Goal: Information Seeking & Learning: Learn about a topic

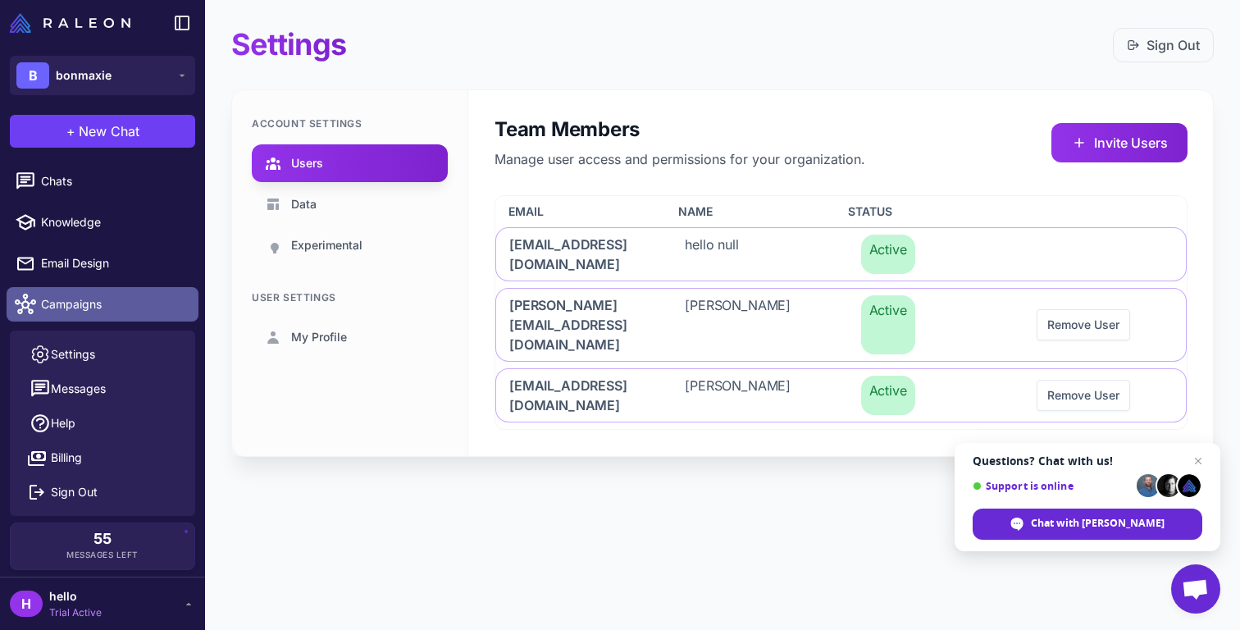
click at [29, 313] on icon at bounding box center [25, 304] width 21 height 21
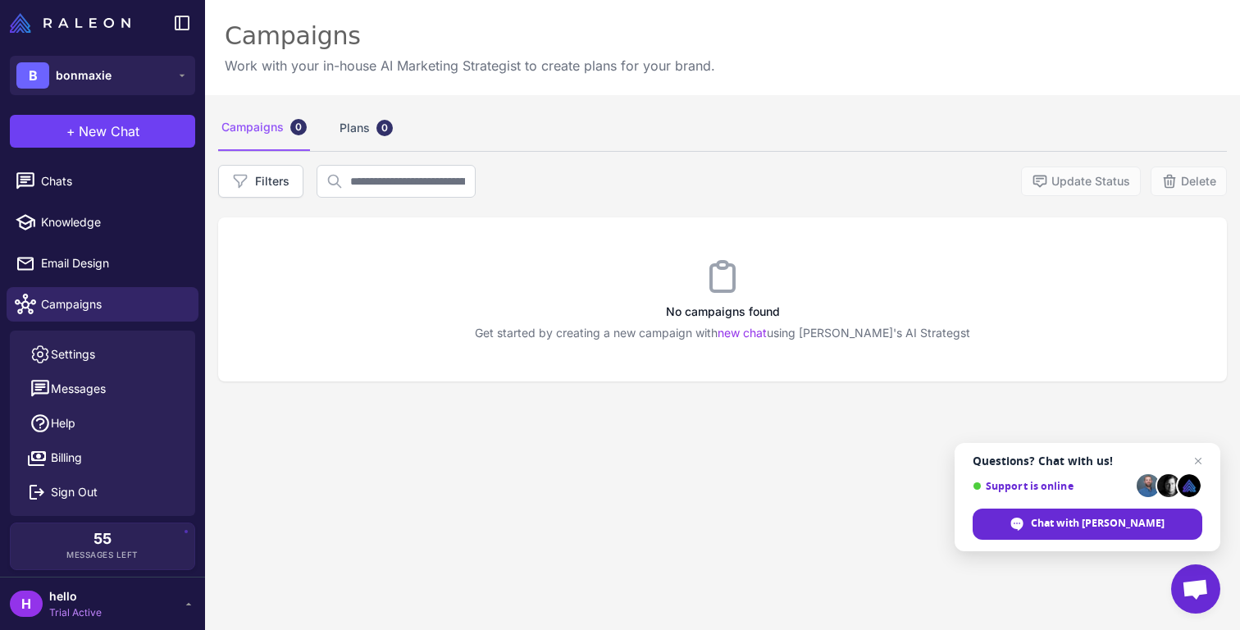
click at [382, 408] on div "Campaigns 0 Plans 0 Filters Update Status Delete No campaigns found Get started…" at bounding box center [722, 410] width 1035 height 630
click at [87, 193] on link "Chats" at bounding box center [103, 181] width 192 height 34
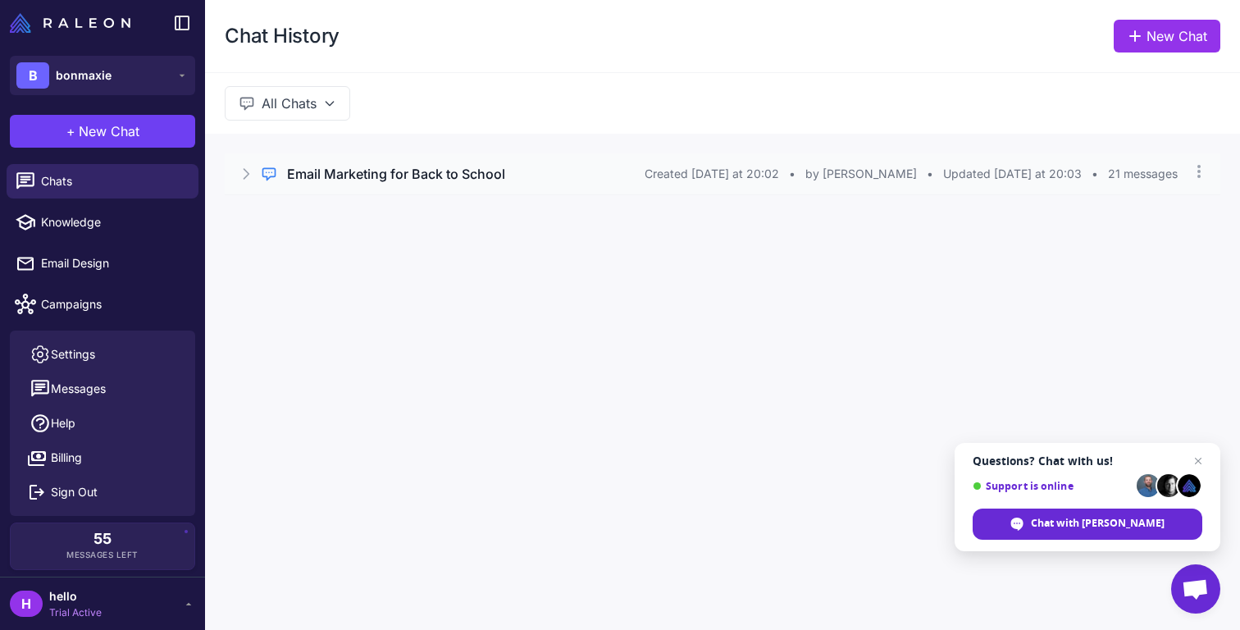
click at [244, 176] on icon at bounding box center [246, 174] width 16 height 16
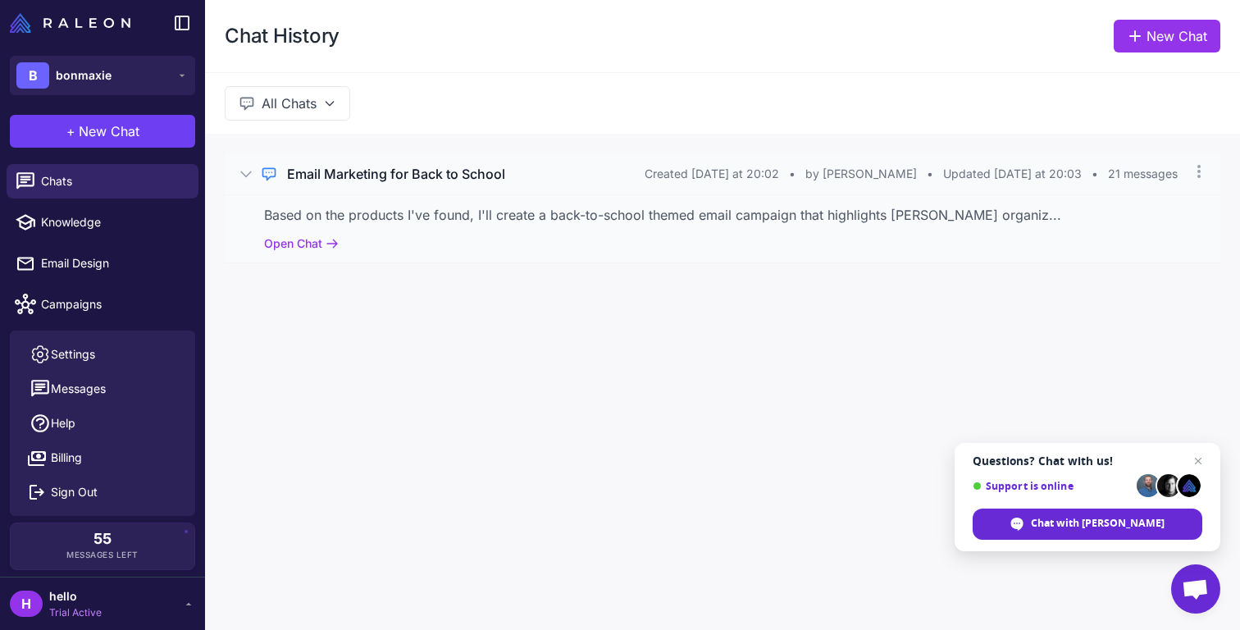
click at [335, 223] on div "Based on the products I've found, I'll create a back-to-school themed email cam…" at bounding box center [722, 215] width 917 height 20
click at [321, 236] on button "Open Chat" at bounding box center [301, 244] width 75 height 18
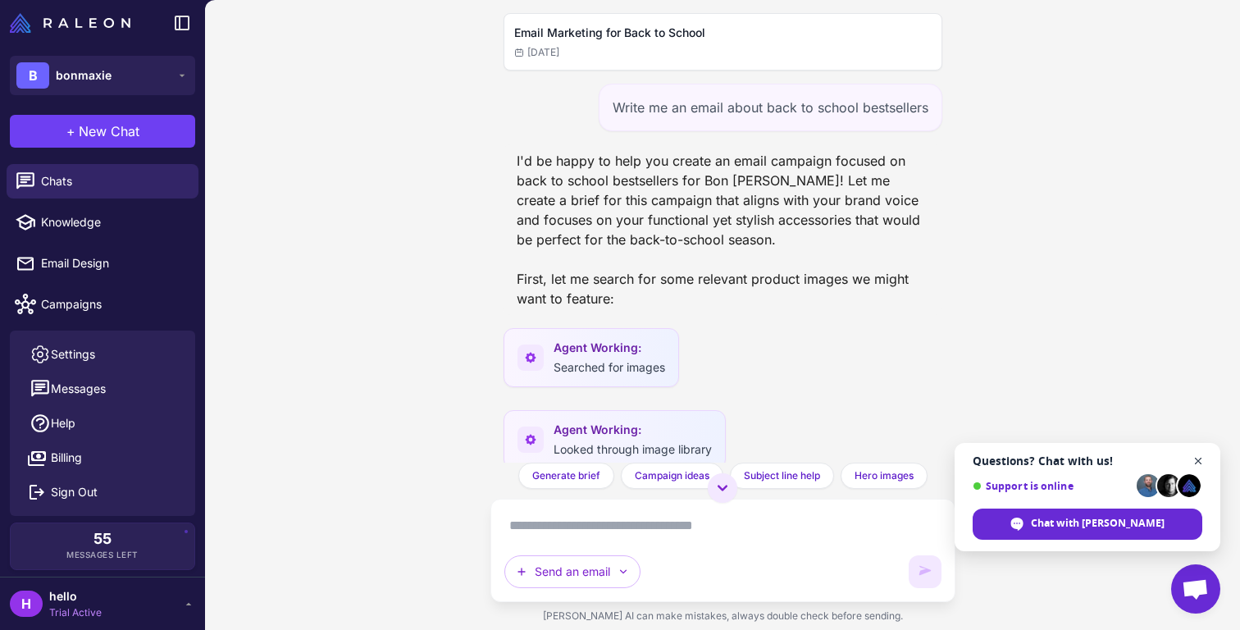
click at [1199, 456] on span "Open chat" at bounding box center [1199, 461] width 21 height 21
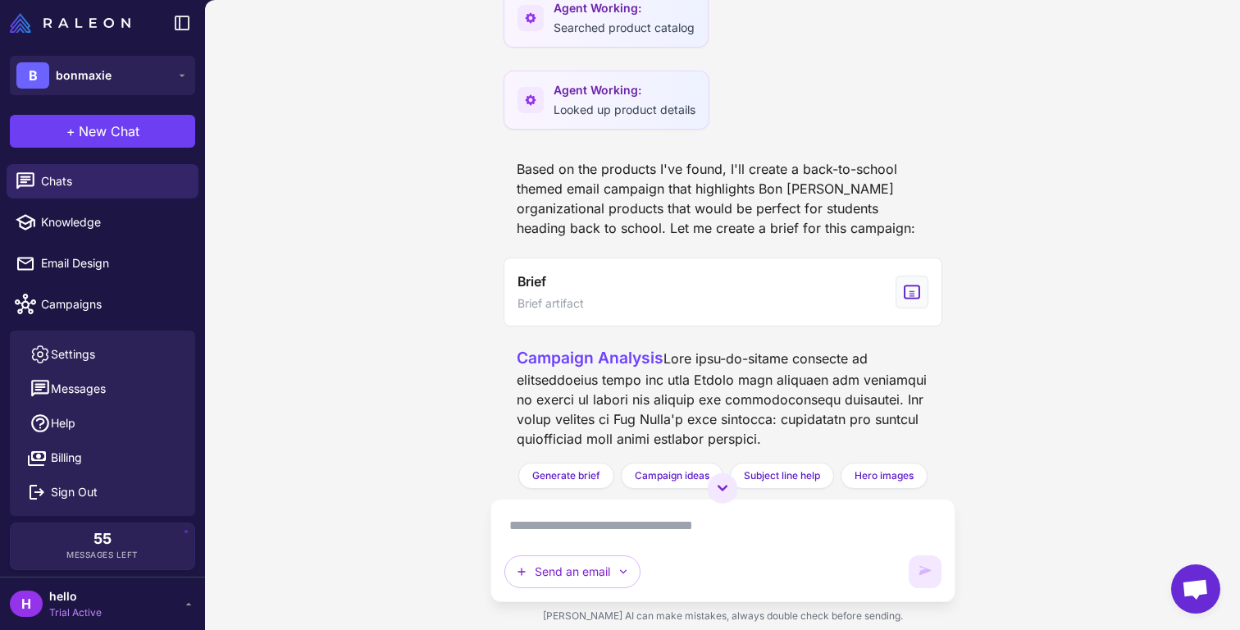
scroll to position [1119, 0]
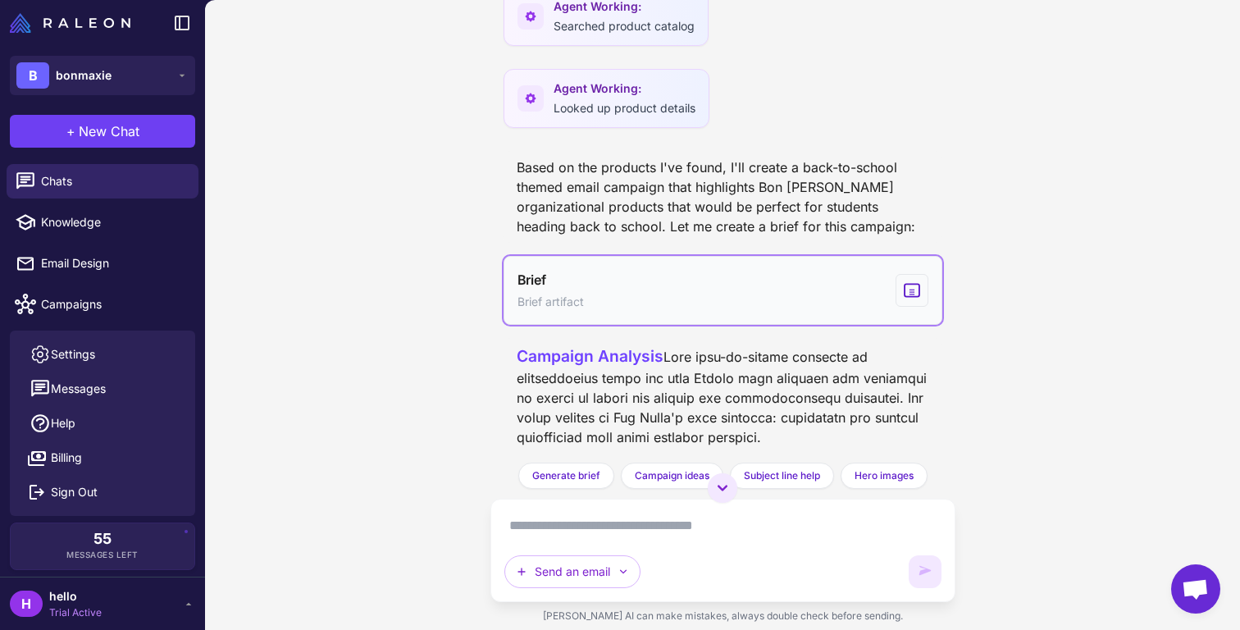
click at [810, 285] on button "Brief Brief artifact" at bounding box center [723, 290] width 439 height 69
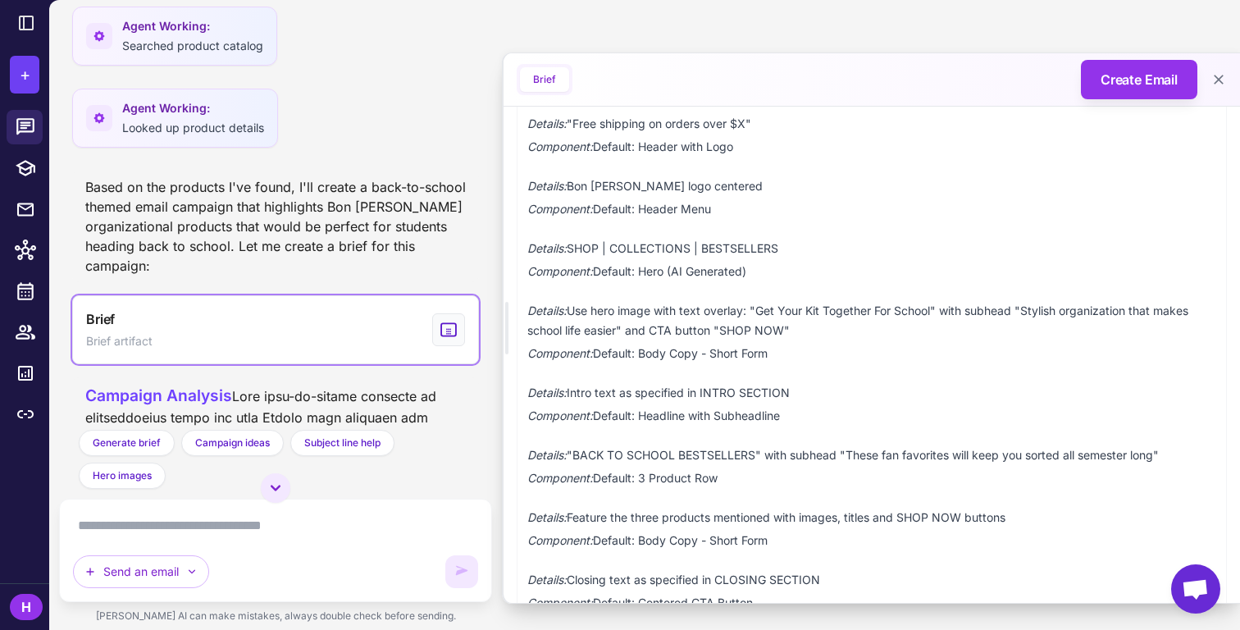
scroll to position [1825, 0]
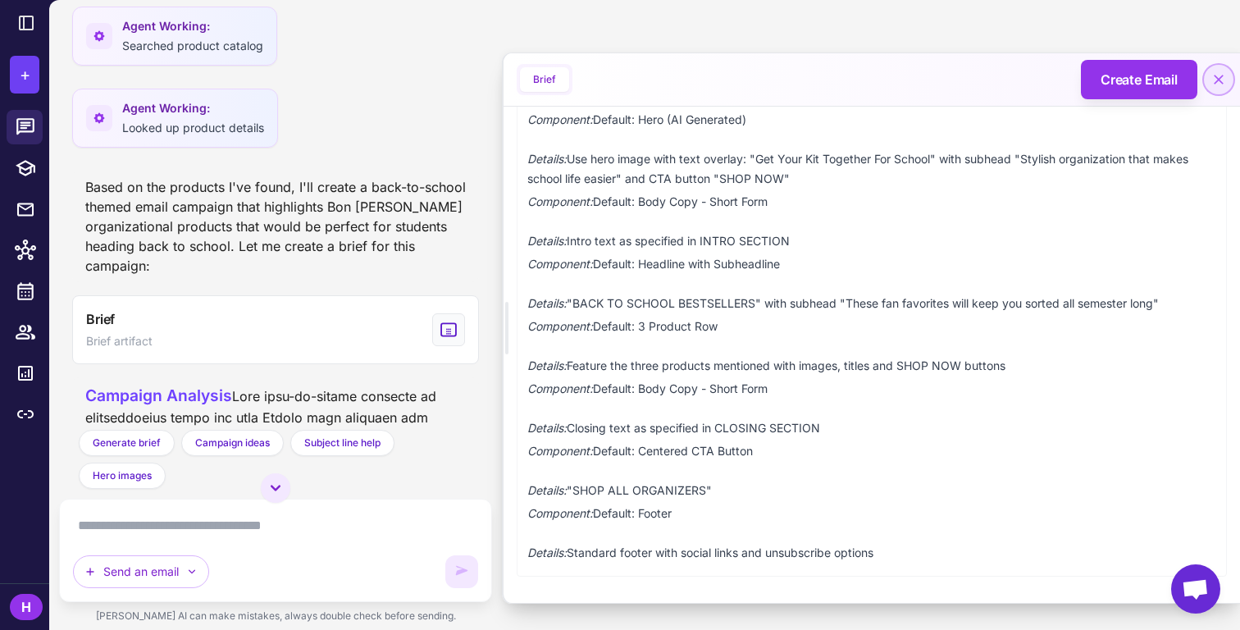
click at [1218, 66] on button at bounding box center [1219, 80] width 30 height 30
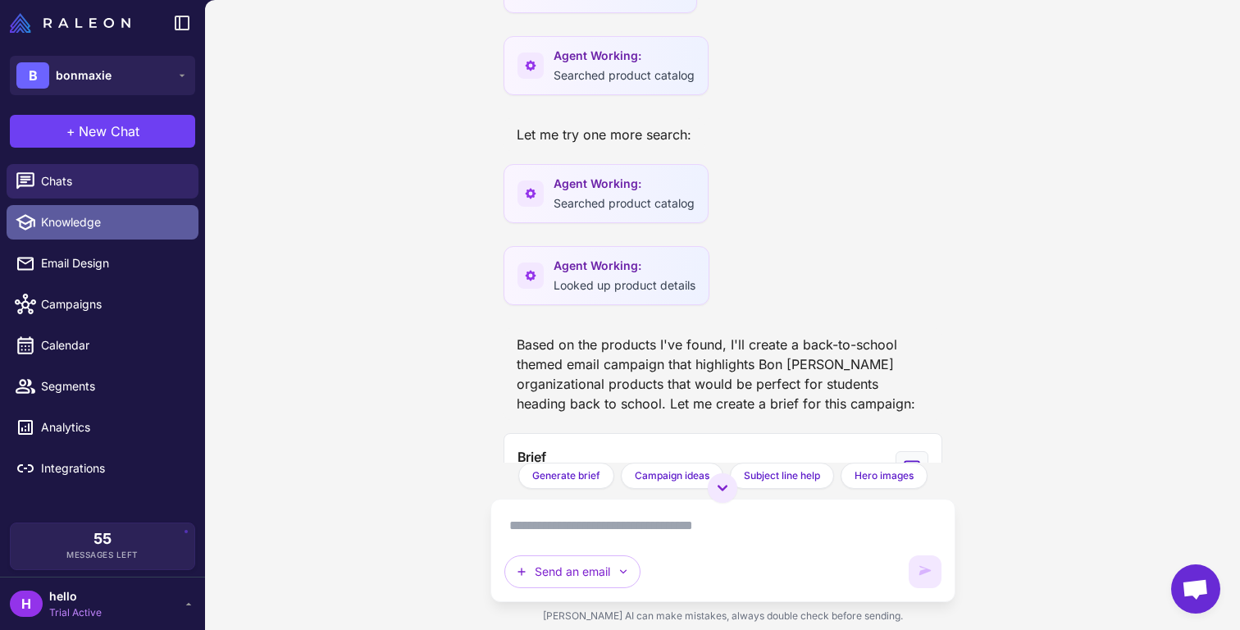
click at [98, 223] on span "Knowledge" at bounding box center [113, 222] width 144 height 18
select select
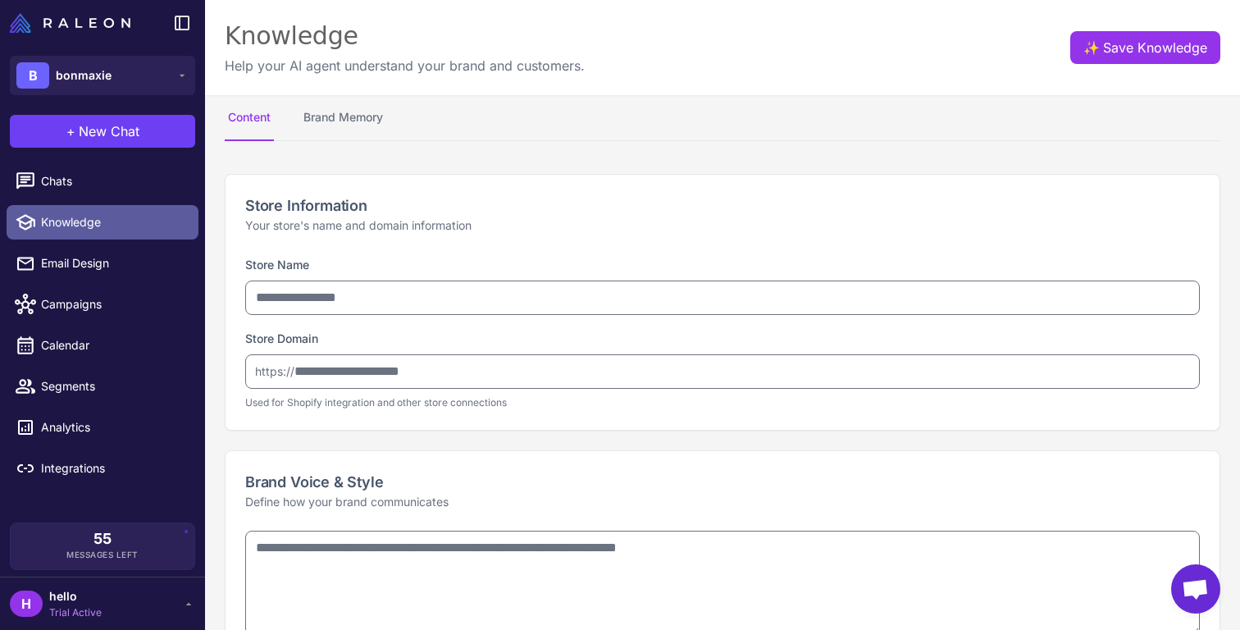
type input "********"
type input "**********"
type textarea "**********"
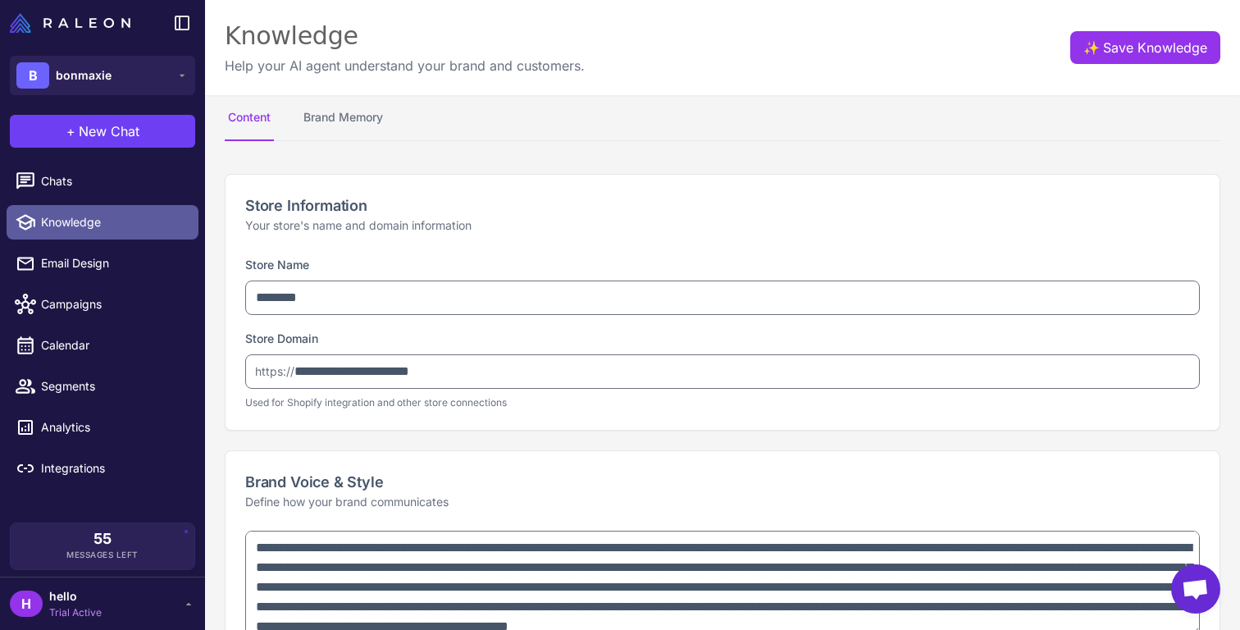
type textarea "**********"
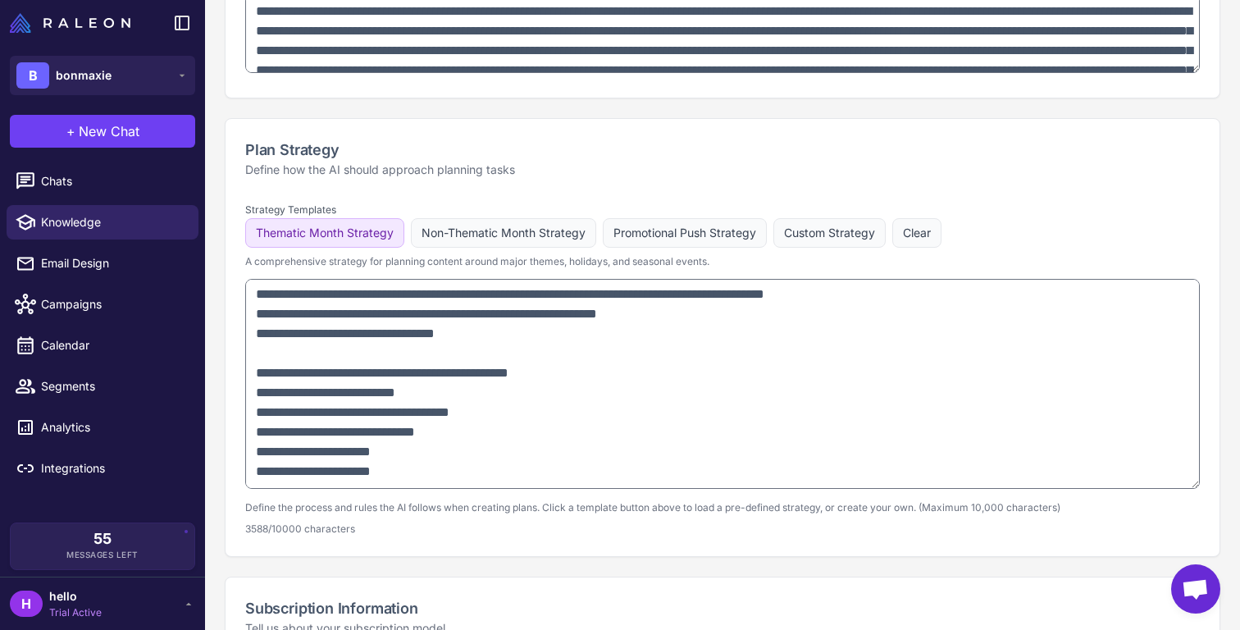
scroll to position [1537, 0]
click at [603, 244] on button "Non-Thematic Month Strategy" at bounding box center [685, 233] width 164 height 30
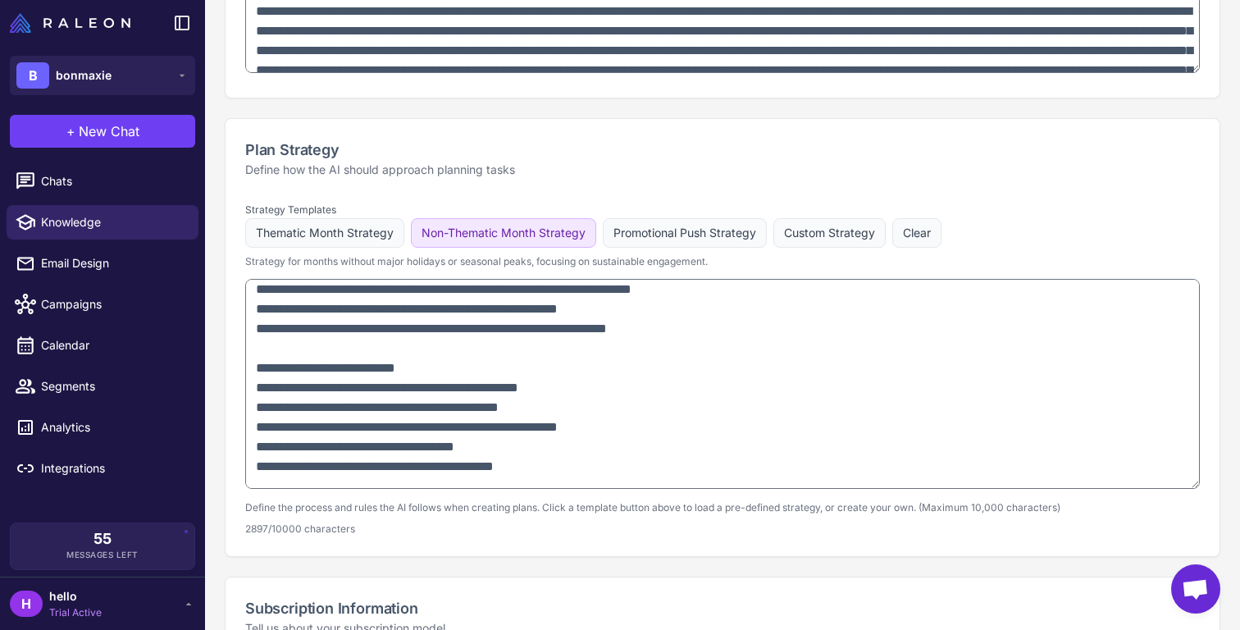
scroll to position [0, 0]
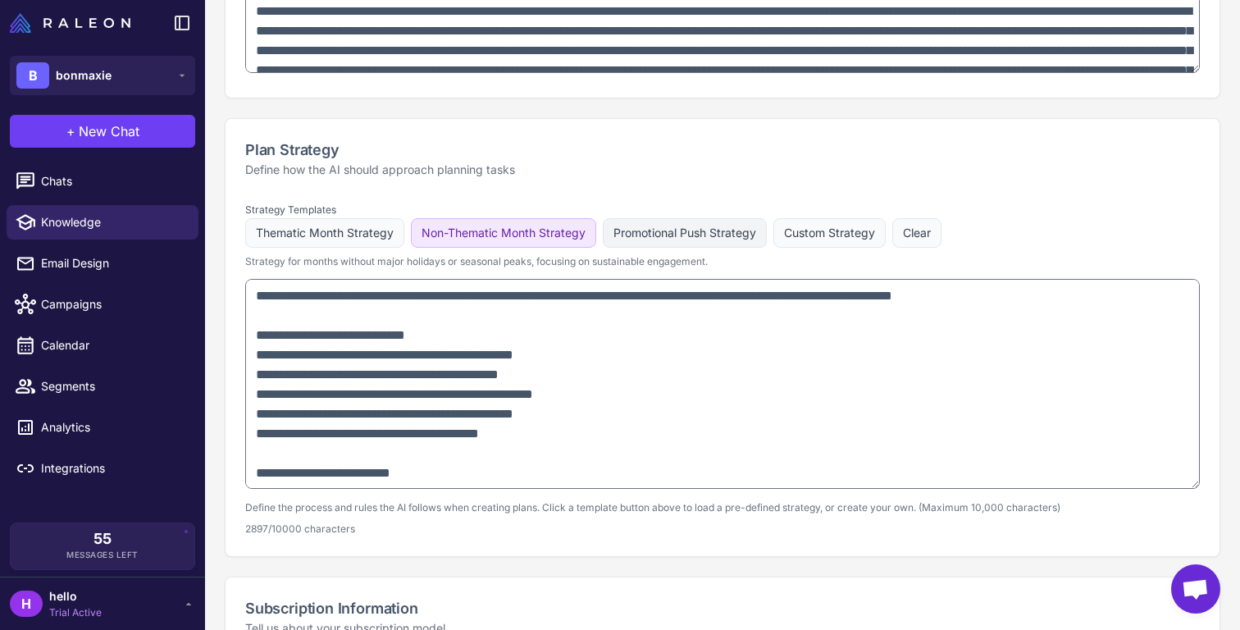
click at [773, 239] on button "Promotional Push Strategy" at bounding box center [829, 233] width 112 height 30
type textarea "**********"
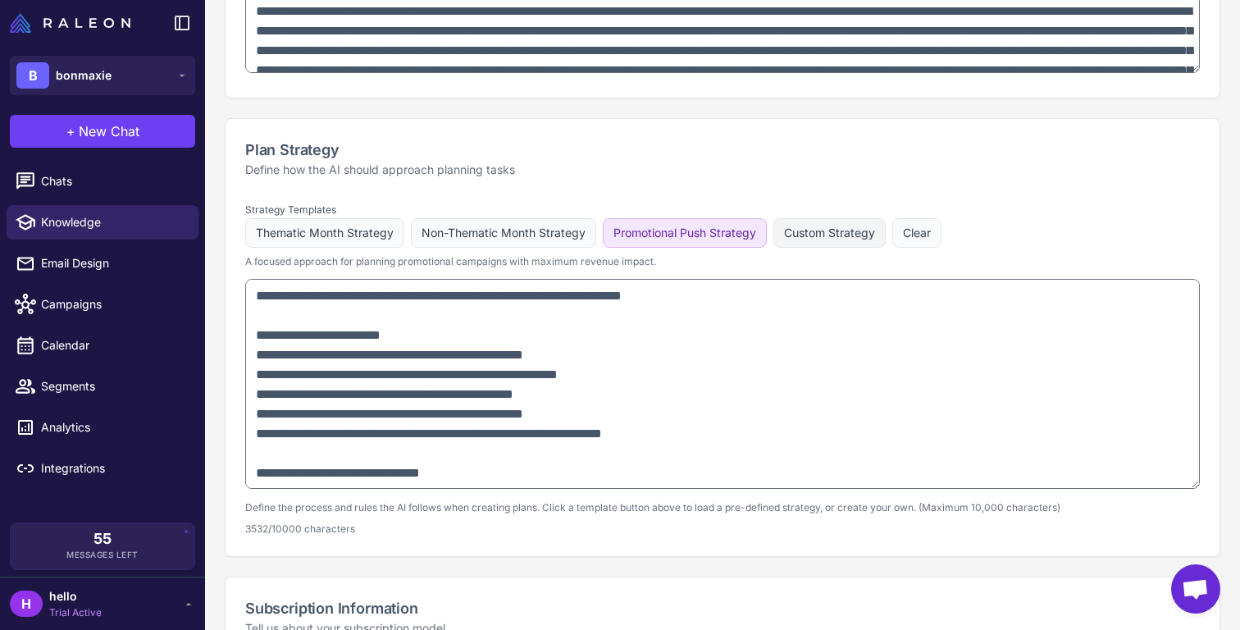
click at [835, 244] on button "Custom Strategy" at bounding box center [829, 233] width 112 height 30
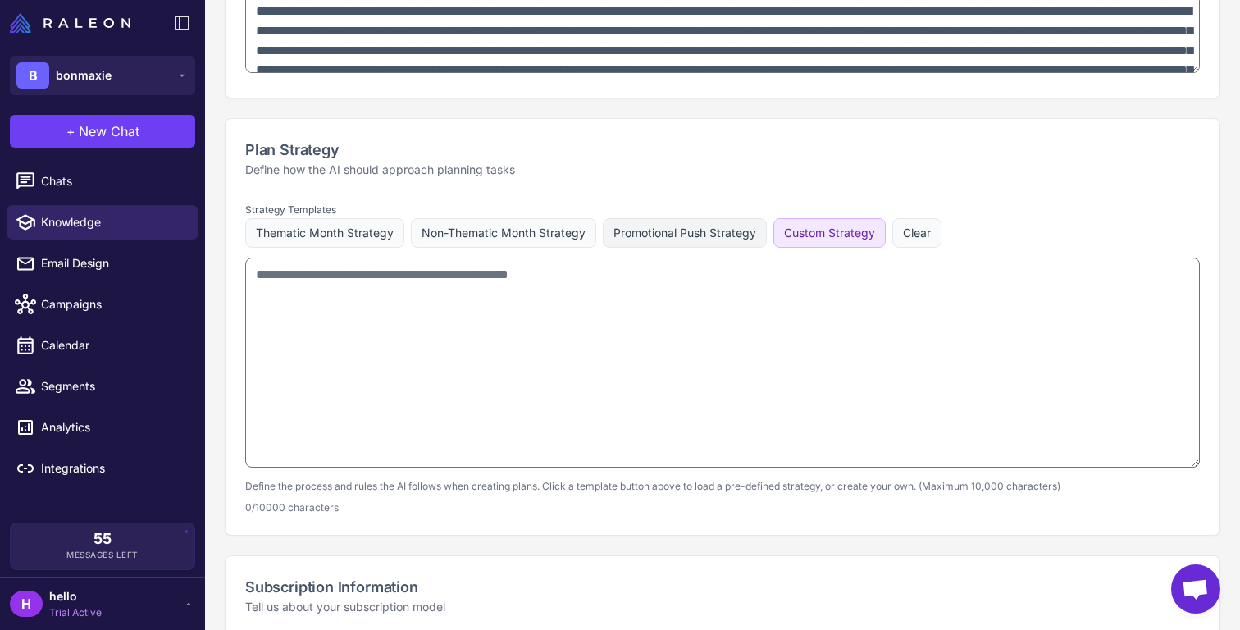
click at [723, 239] on button "Promotional Push Strategy" at bounding box center [685, 233] width 164 height 30
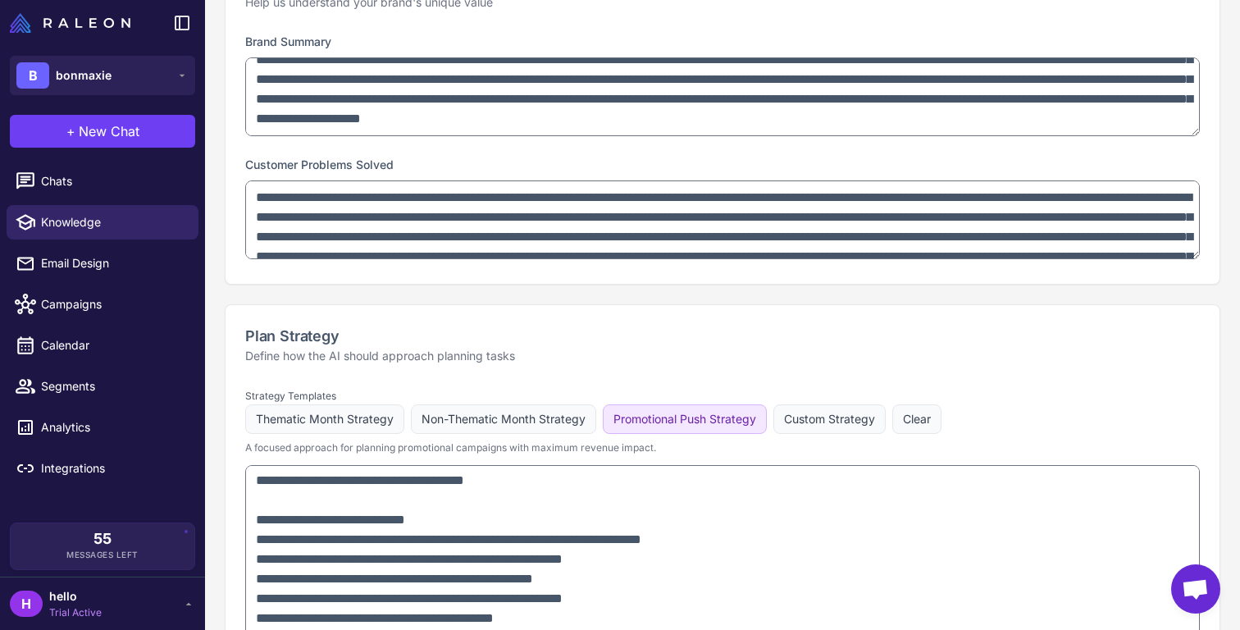
scroll to position [727, 0]
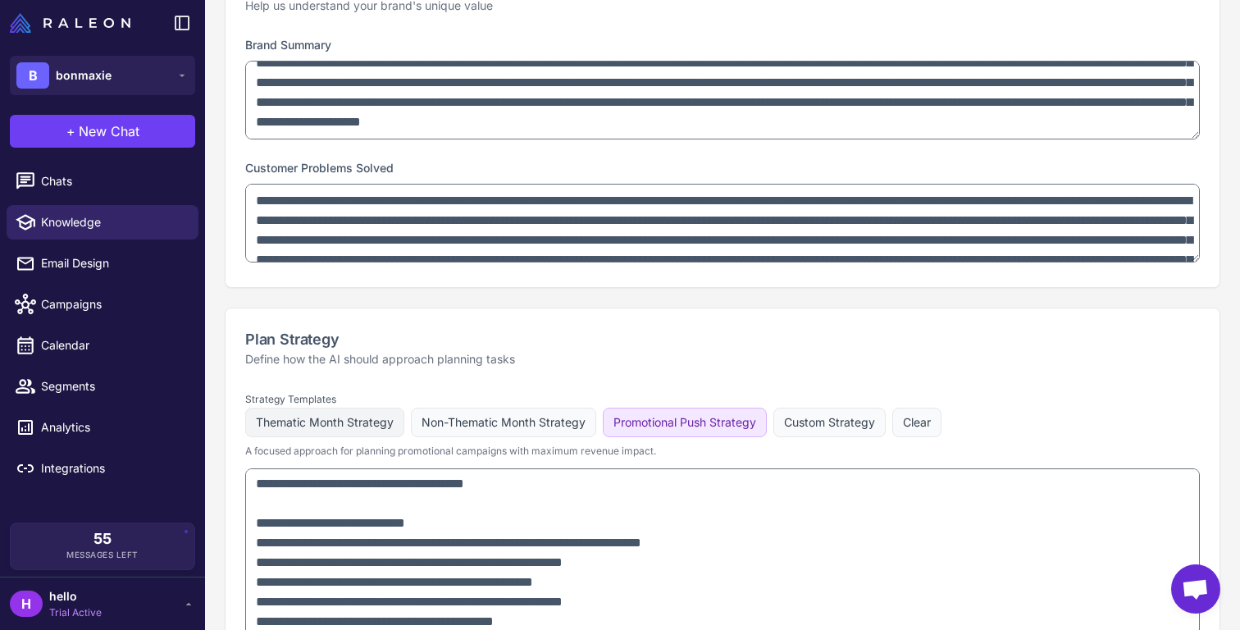
click at [411, 420] on button "Thematic Month Strategy" at bounding box center [503, 423] width 185 height 30
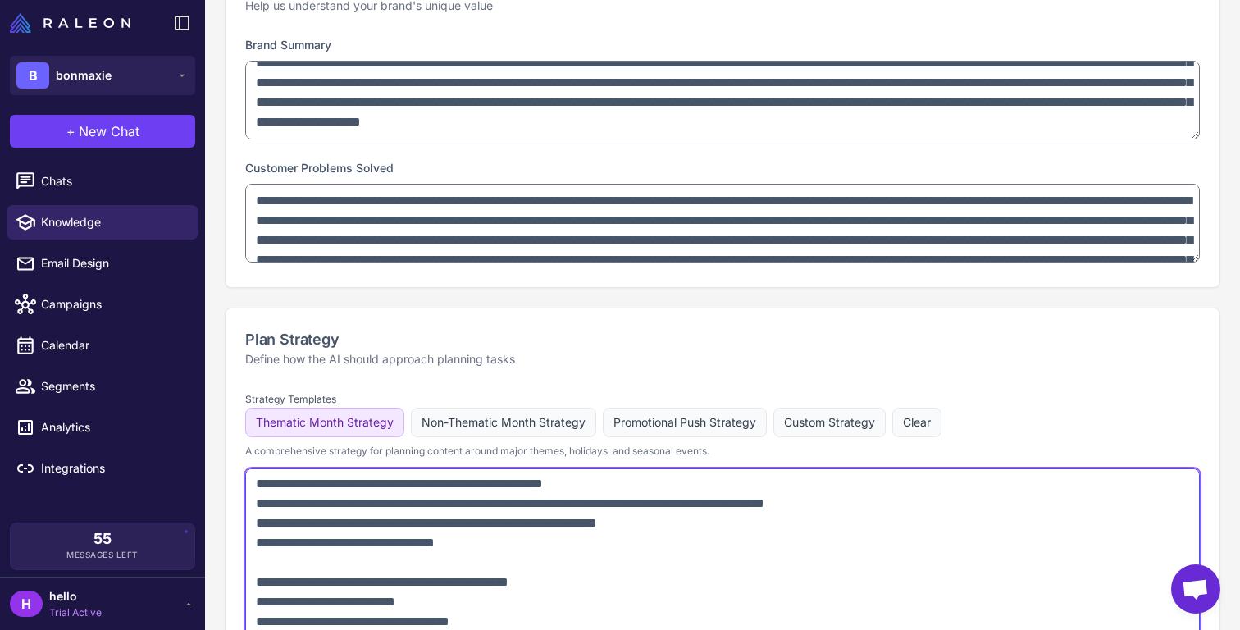
click at [385, 526] on textarea at bounding box center [722, 573] width 955 height 210
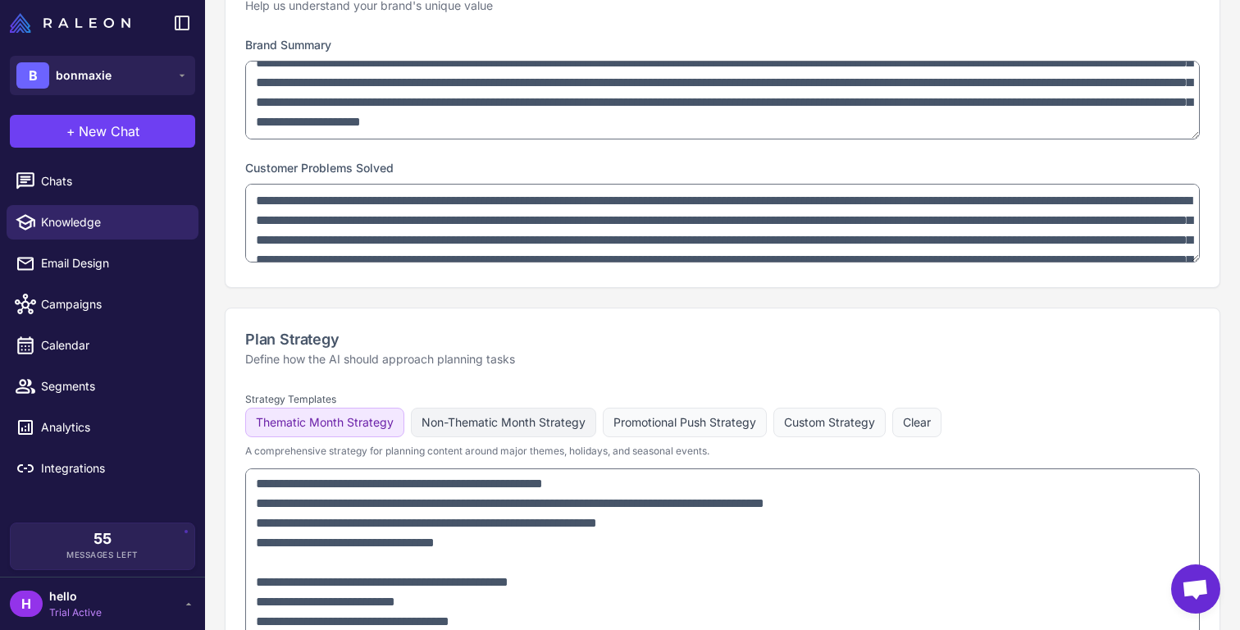
click at [603, 426] on button "Non-Thematic Month Strategy" at bounding box center [685, 423] width 164 height 30
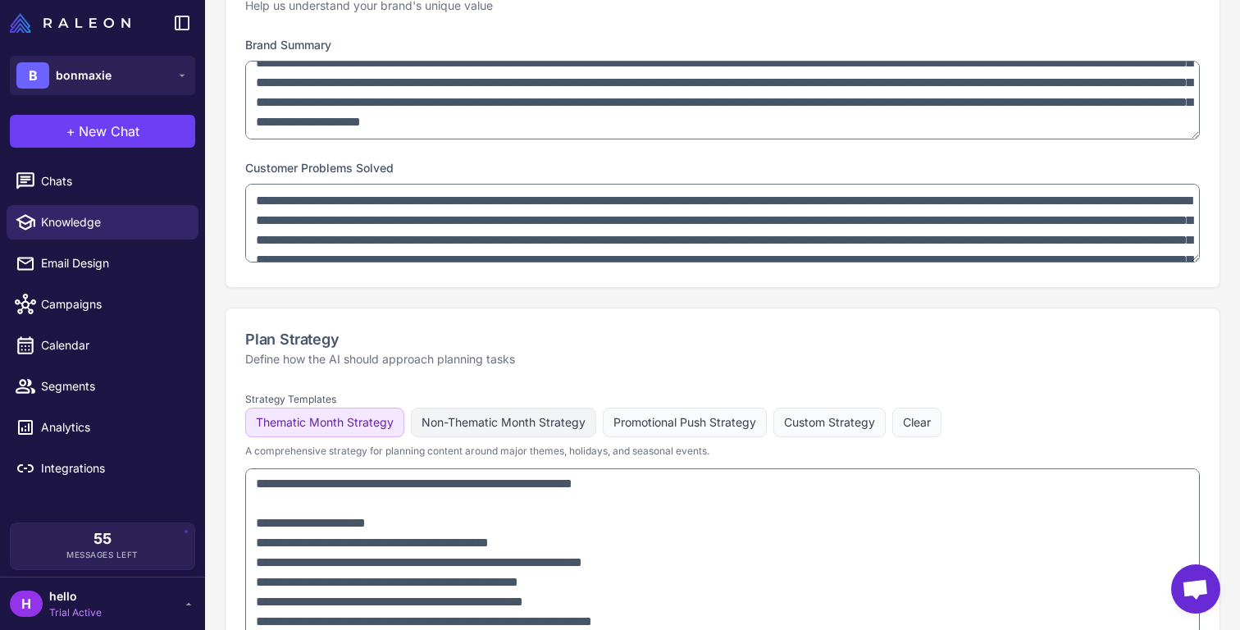
scroll to position [1006, 0]
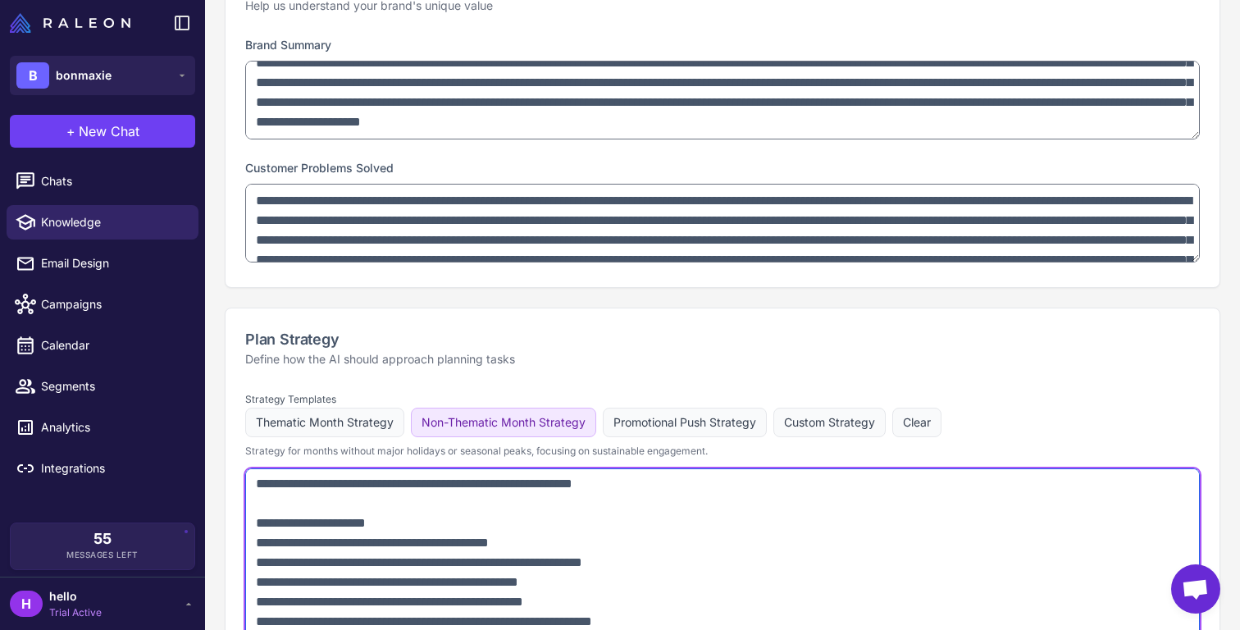
click at [513, 538] on textarea at bounding box center [722, 573] width 955 height 210
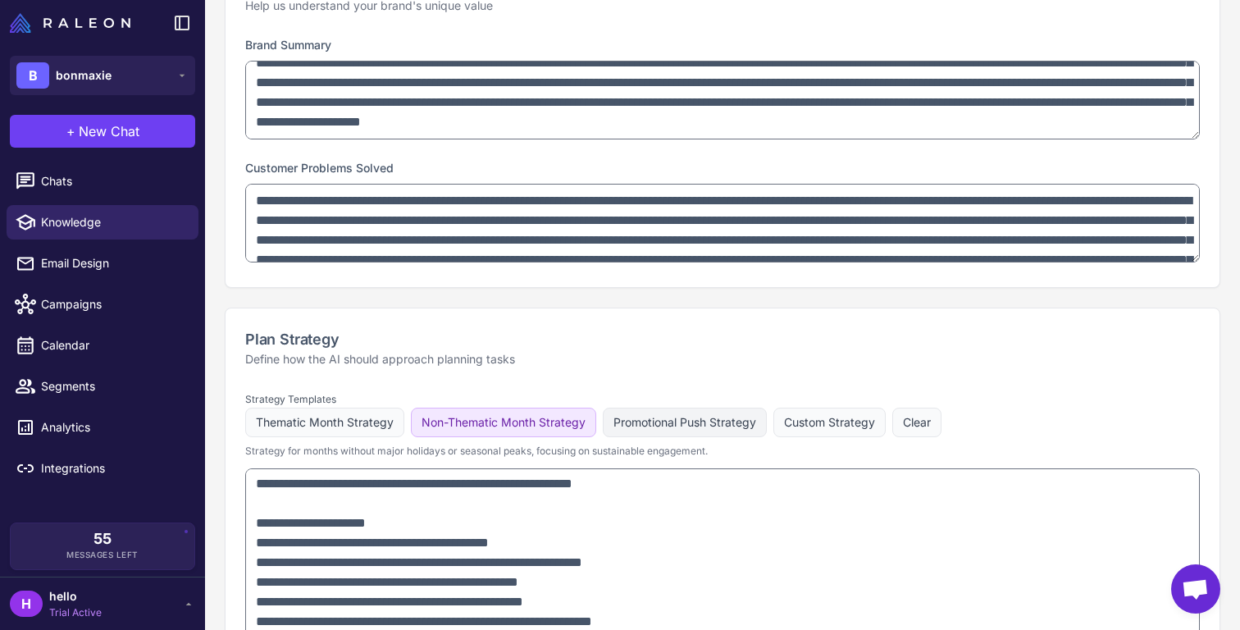
click at [773, 431] on button "Promotional Push Strategy" at bounding box center [829, 423] width 112 height 30
type textarea "**********"
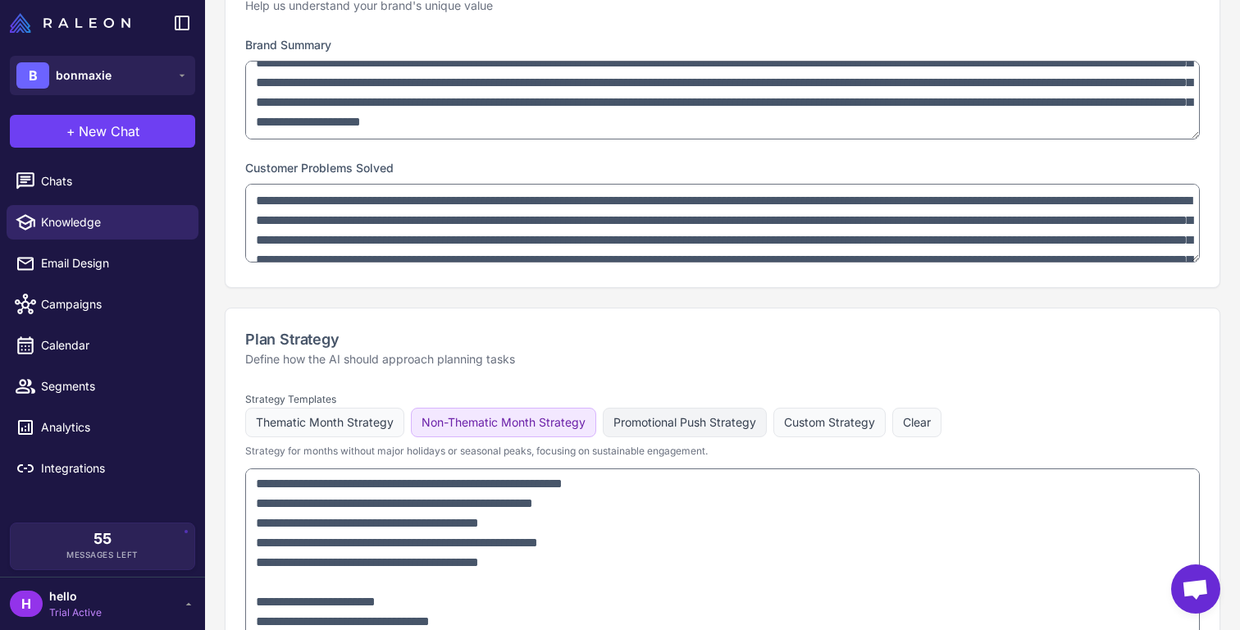
scroll to position [1498, 0]
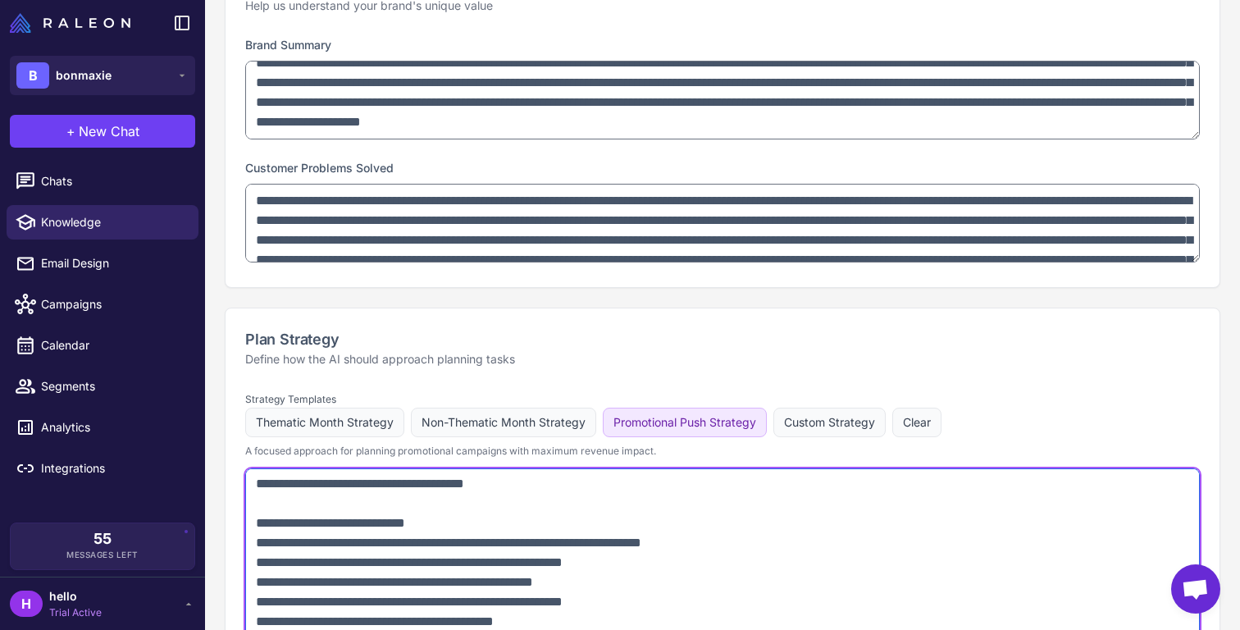
click at [683, 543] on textarea at bounding box center [722, 573] width 955 height 210
click at [103, 249] on link "Email Design" at bounding box center [103, 263] width 192 height 34
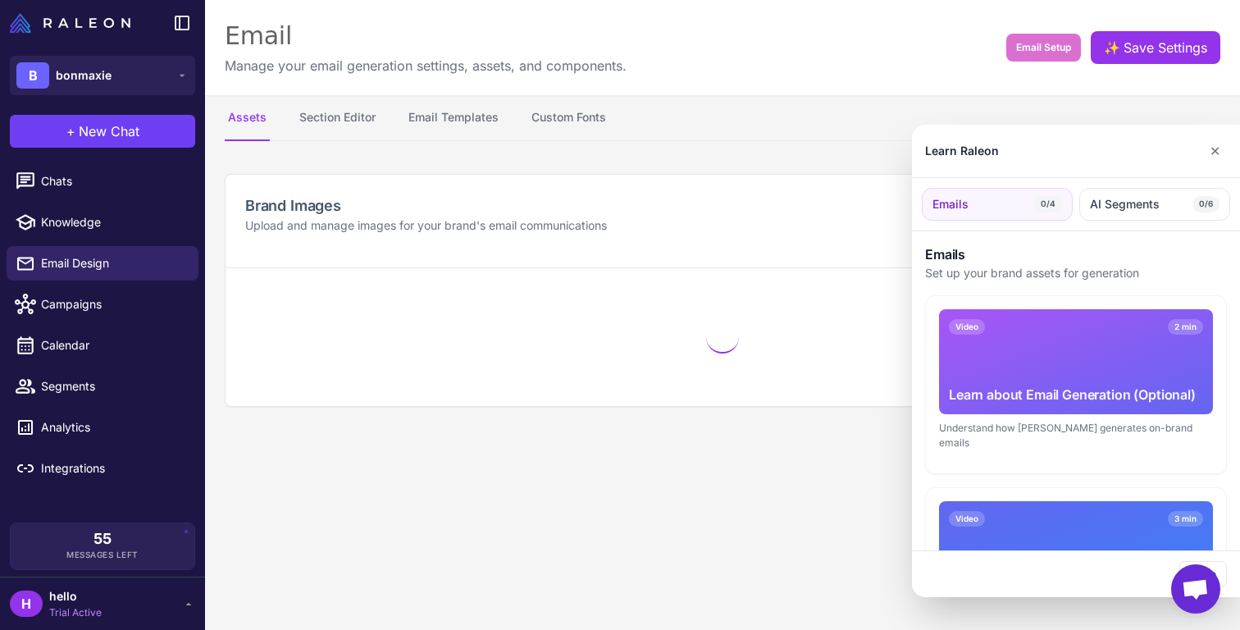
click at [82, 294] on div at bounding box center [620, 315] width 1240 height 630
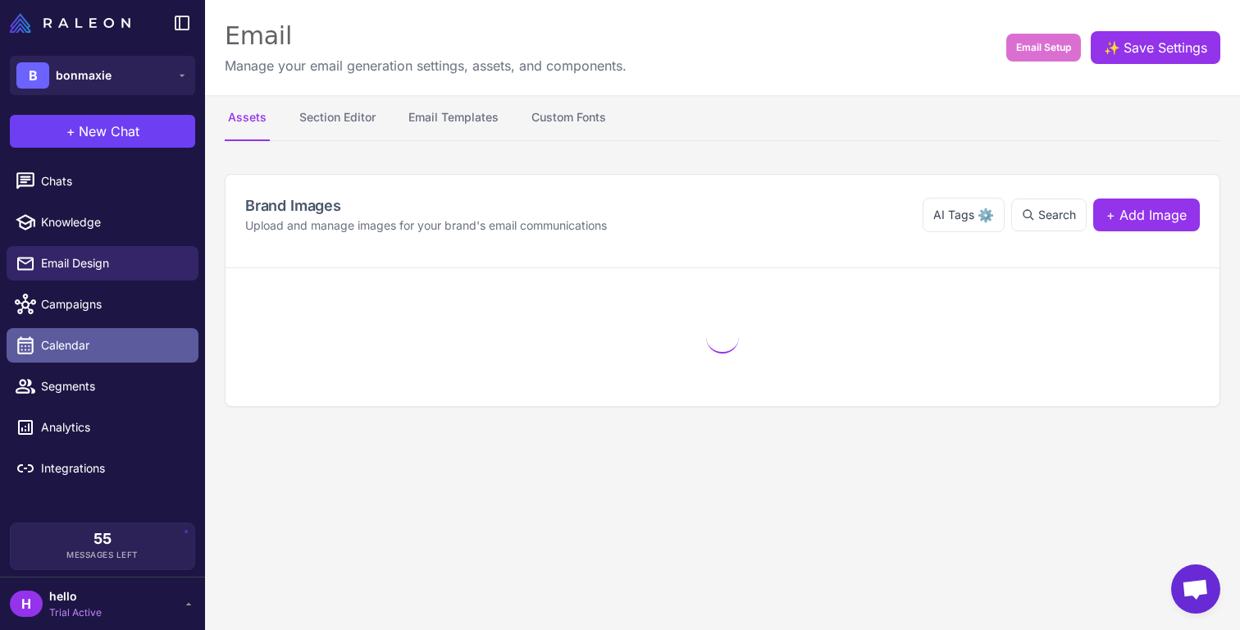
click at [82, 348] on span "Calendar" at bounding box center [113, 345] width 144 height 18
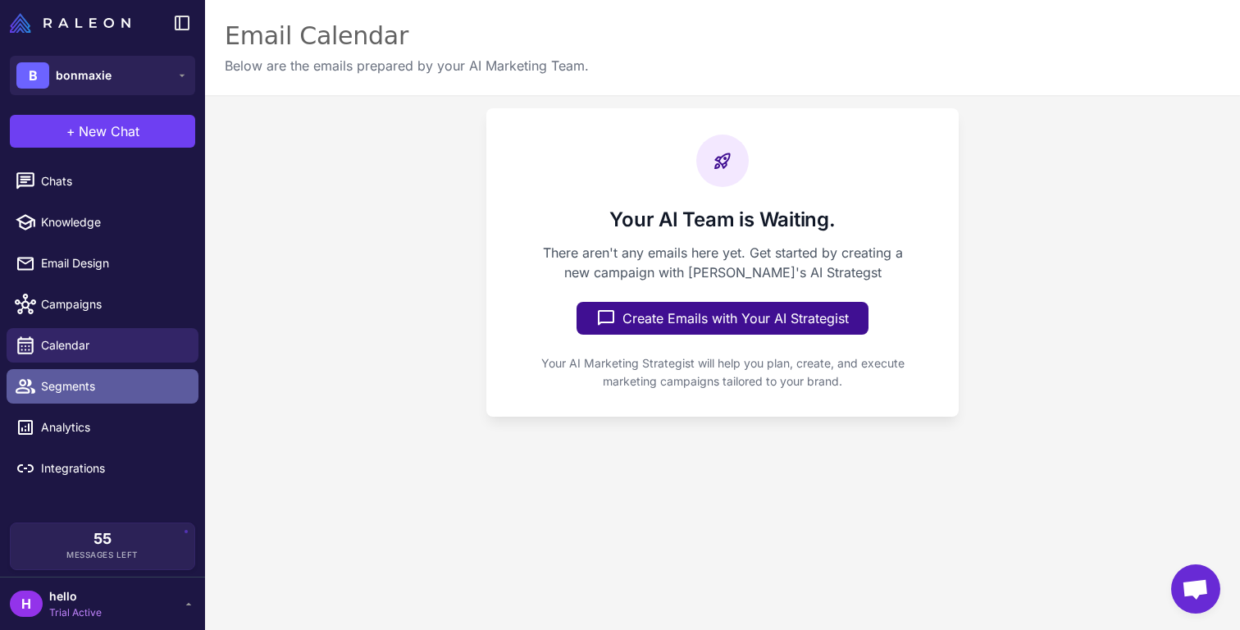
click at [109, 401] on link "Segments" at bounding box center [103, 386] width 192 height 34
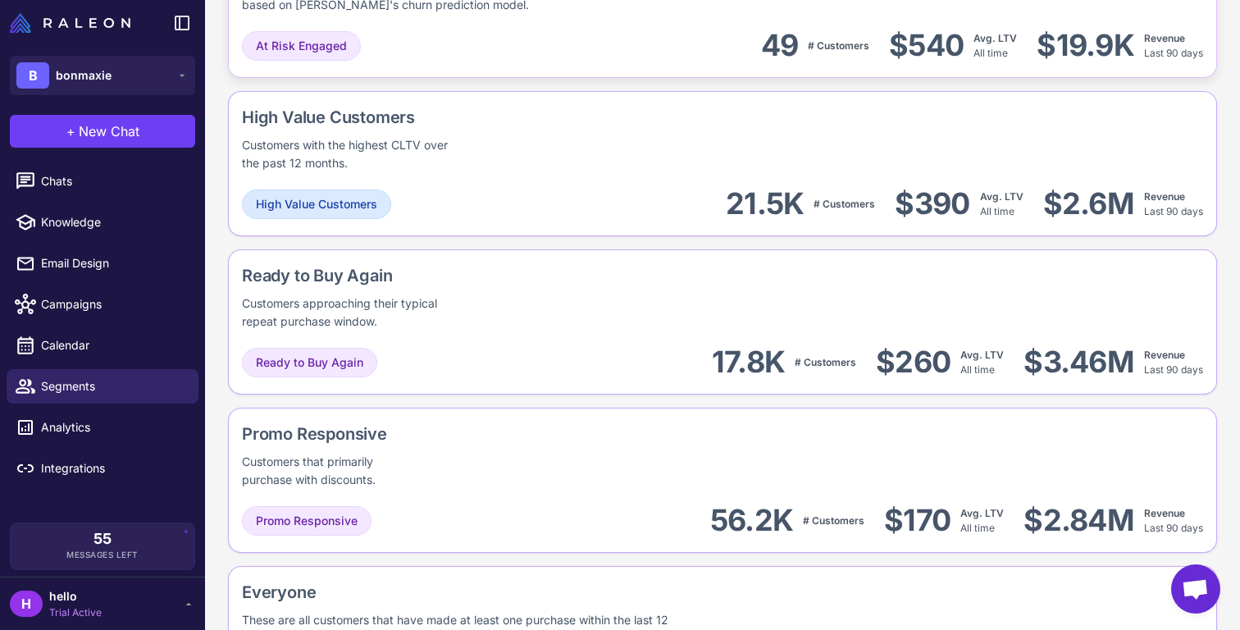
scroll to position [1336, 0]
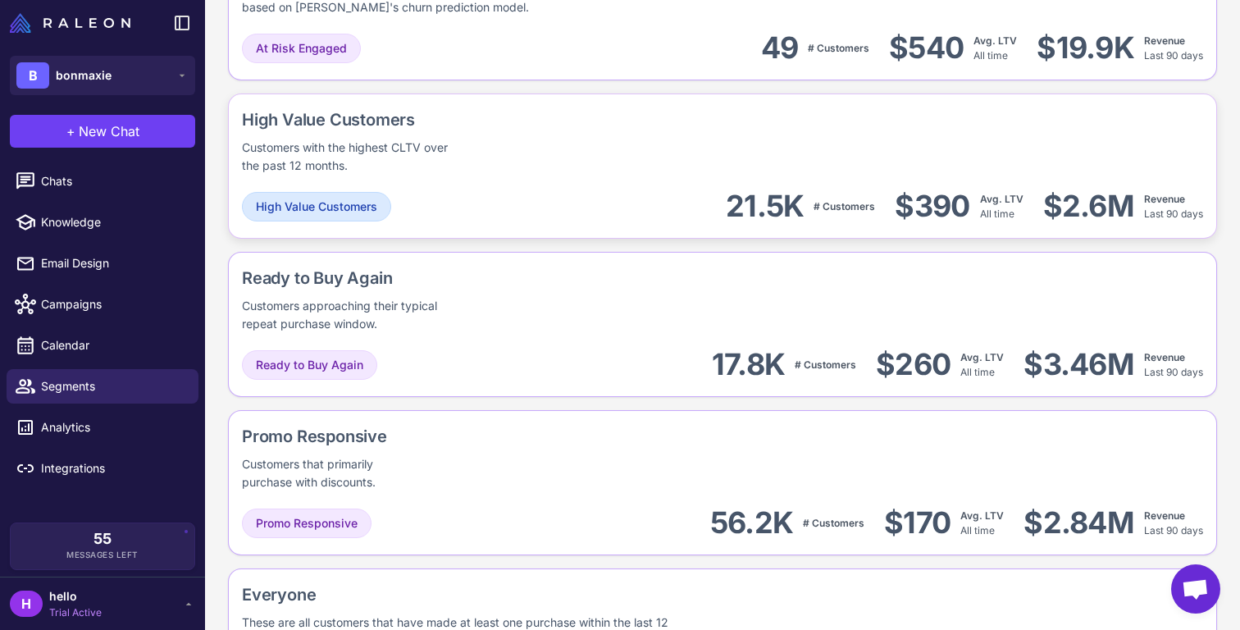
click at [463, 160] on div "High Value Customers Customers with the highest CLTV over the past 12 months." at bounding box center [399, 140] width 315 height 67
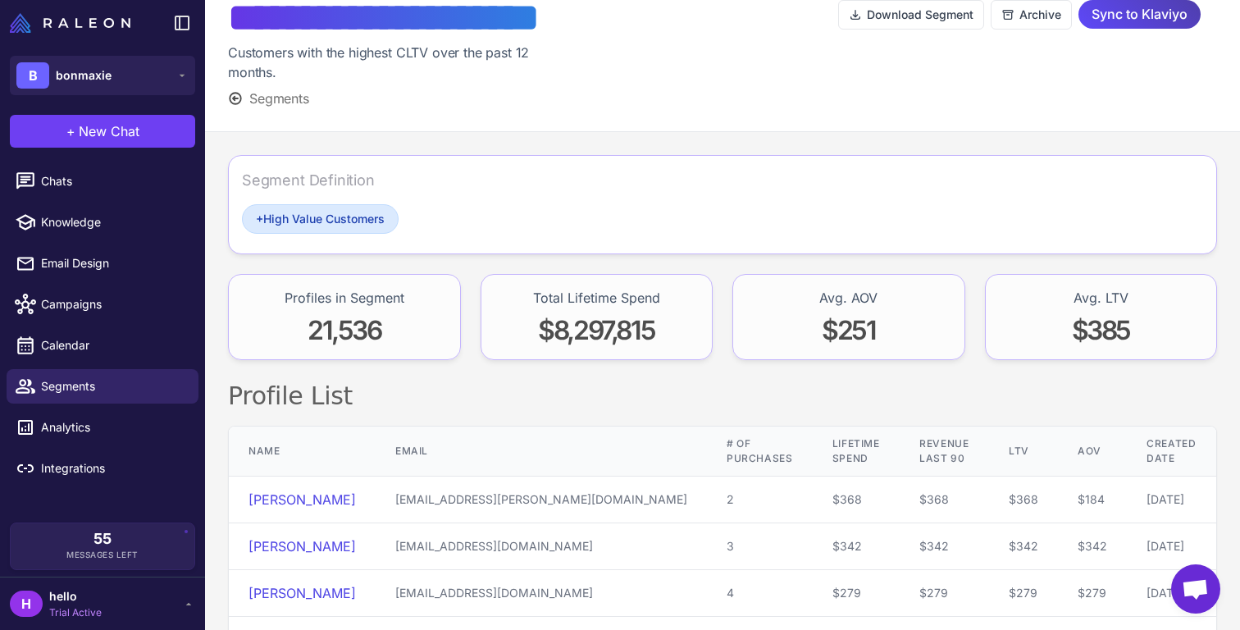
scroll to position [31, 0]
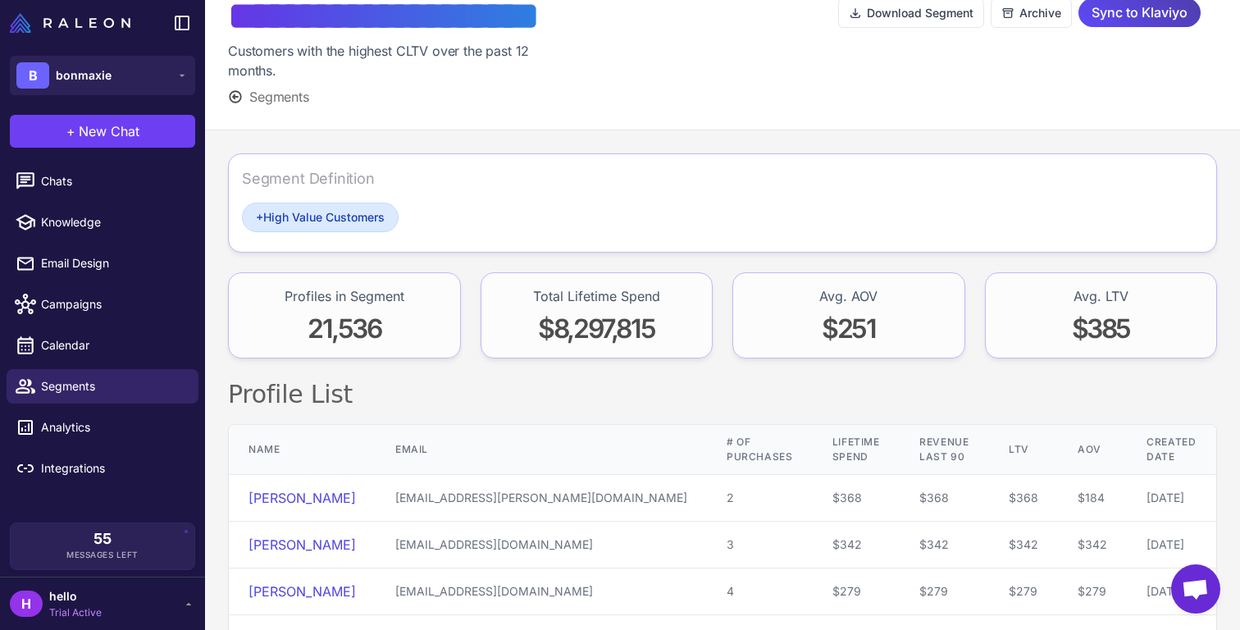
click at [429, 184] on div "Segment Definition" at bounding box center [722, 184] width 961 height 35
click at [335, 183] on div "Segment Definition" at bounding box center [308, 178] width 133 height 22
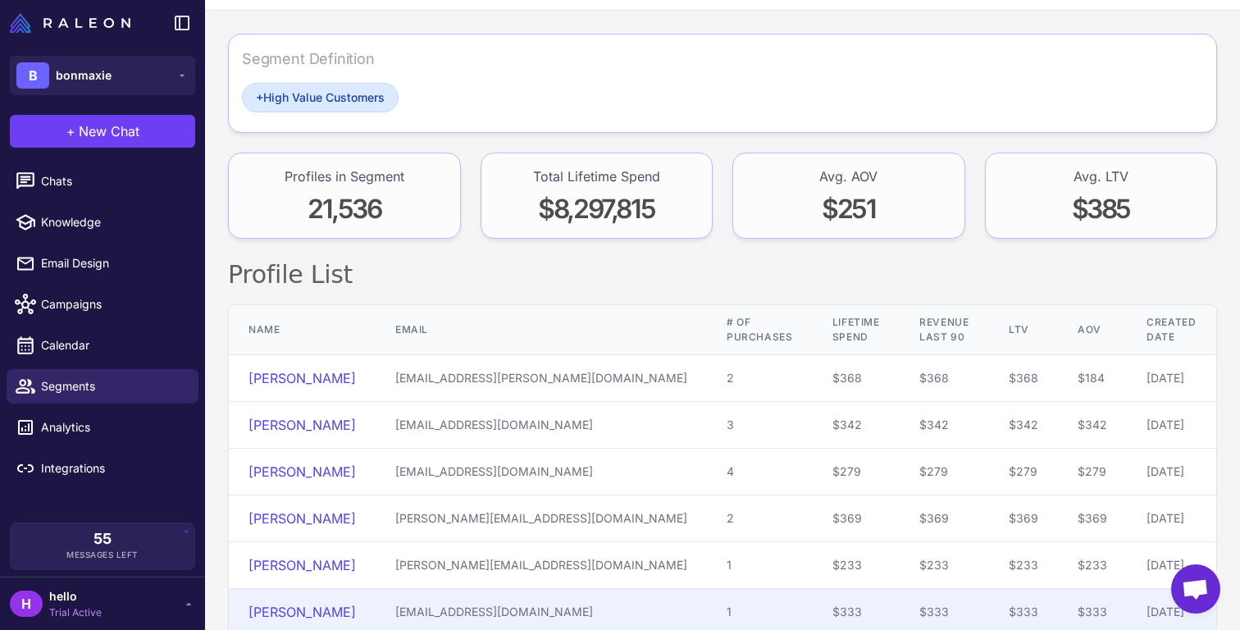
scroll to position [0, 0]
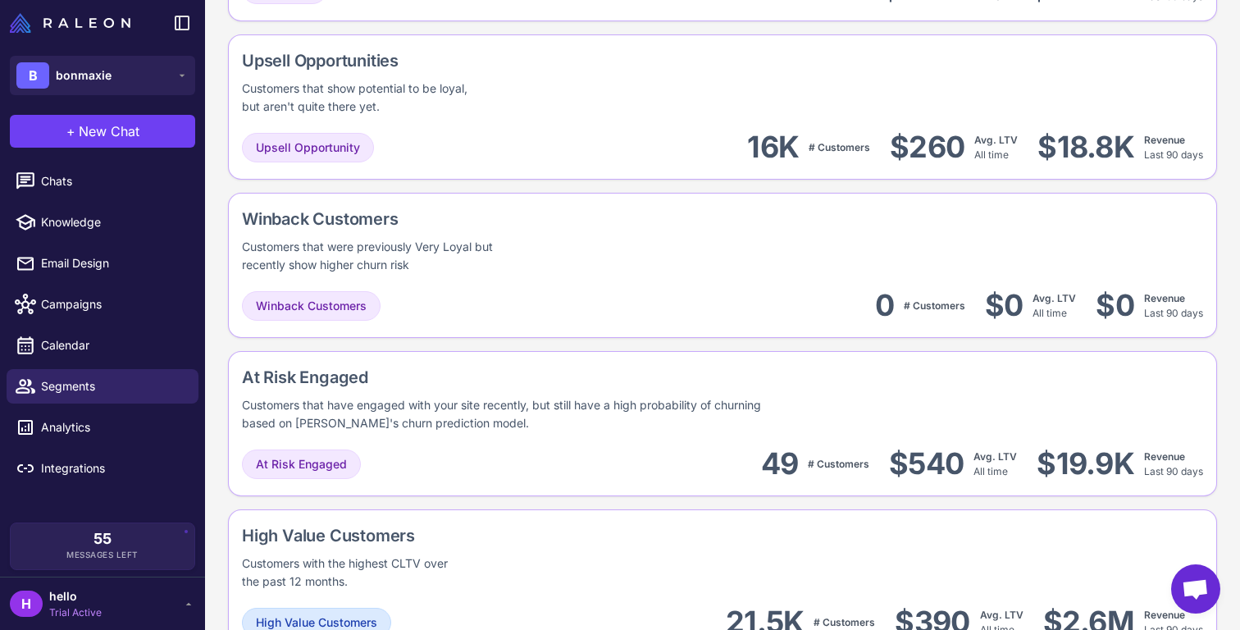
scroll to position [1443, 0]
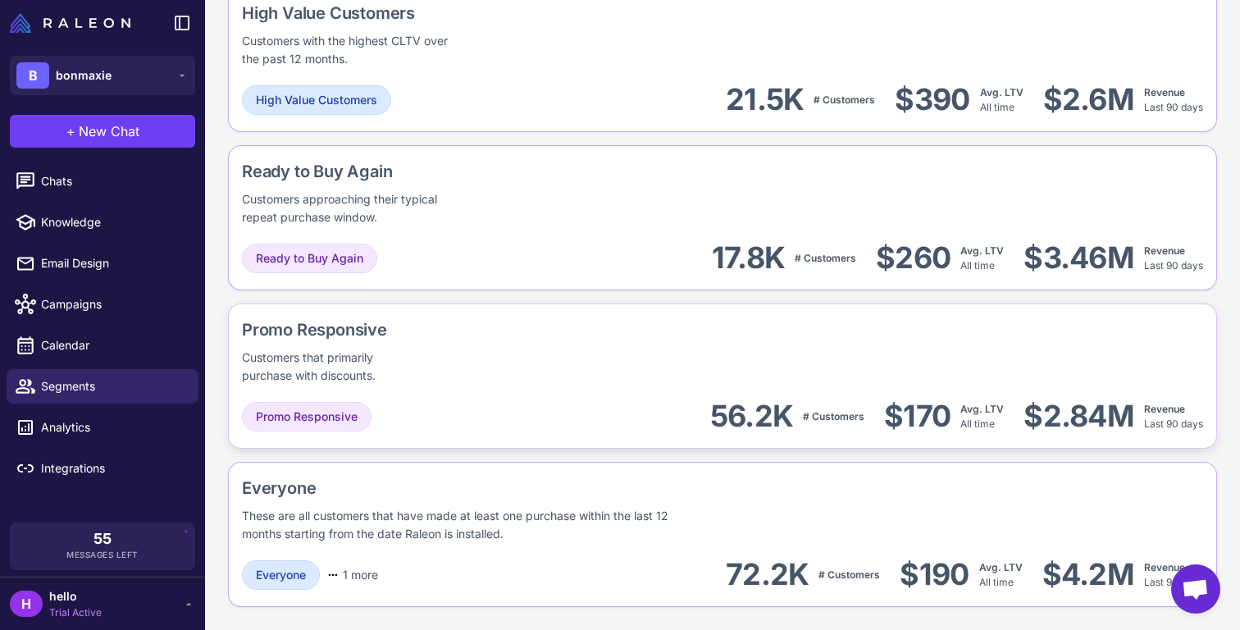
click at [424, 415] on div "Promo Responsive 56.2K # Customers $170 Avg. LTV All time $2.84M Revenue Last 9…" at bounding box center [722, 416] width 961 height 37
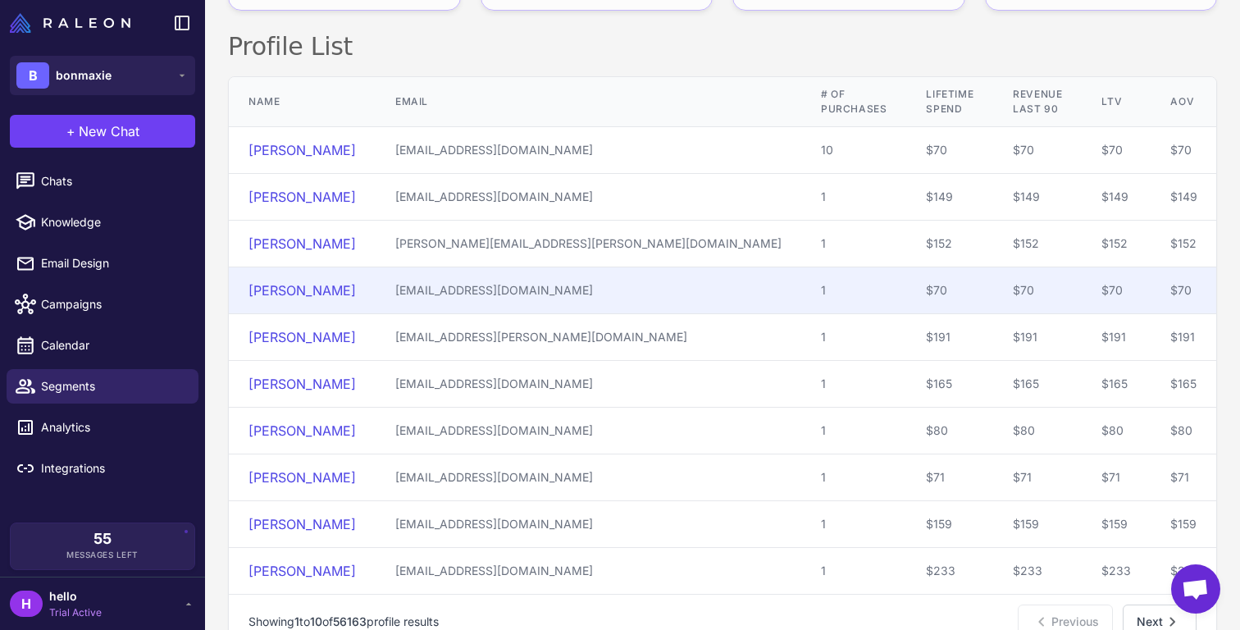
scroll to position [421, 0]
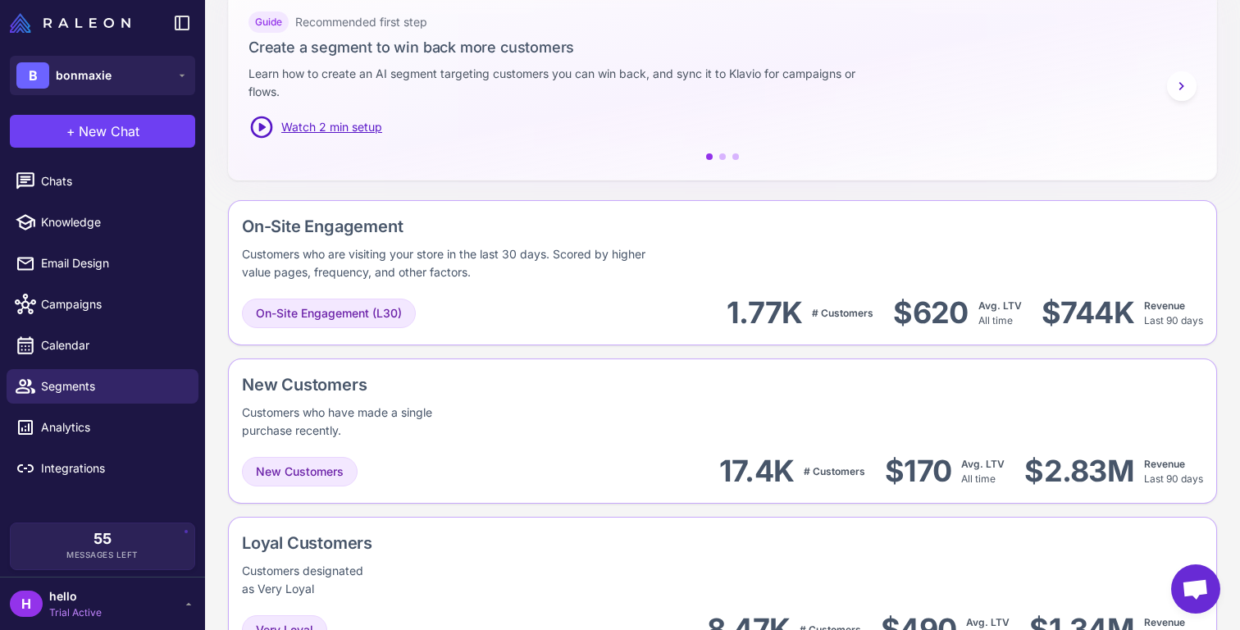
scroll to position [281, 0]
click at [335, 120] on span "Watch 2 min setup" at bounding box center [331, 126] width 101 height 18
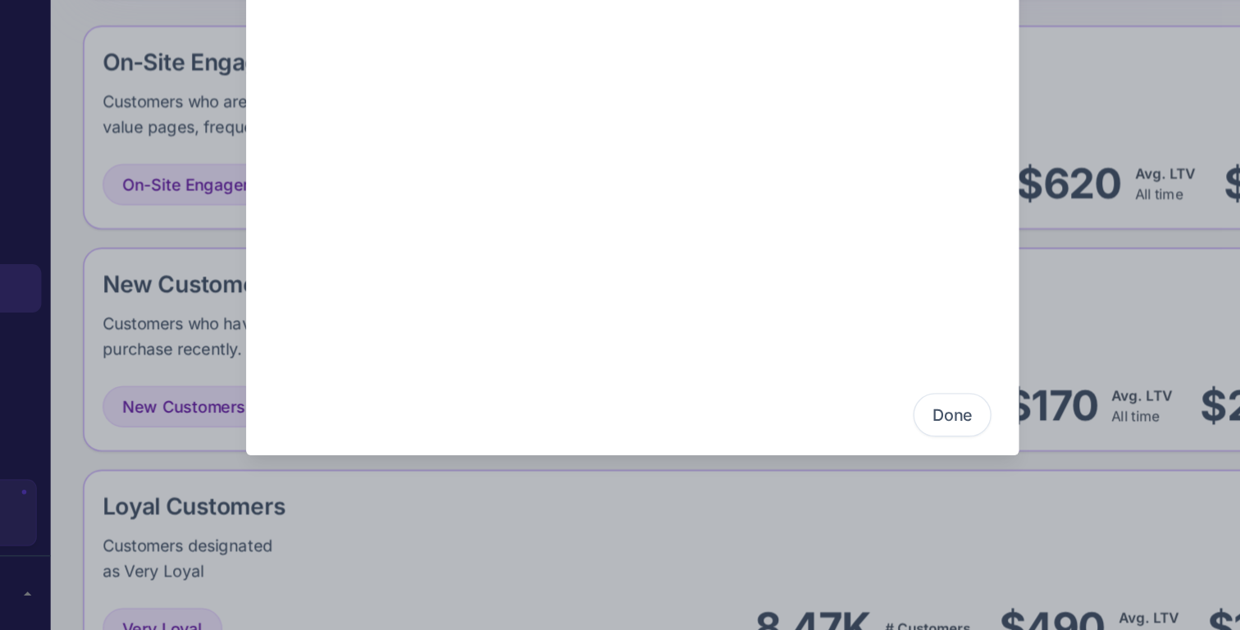
scroll to position [0, 0]
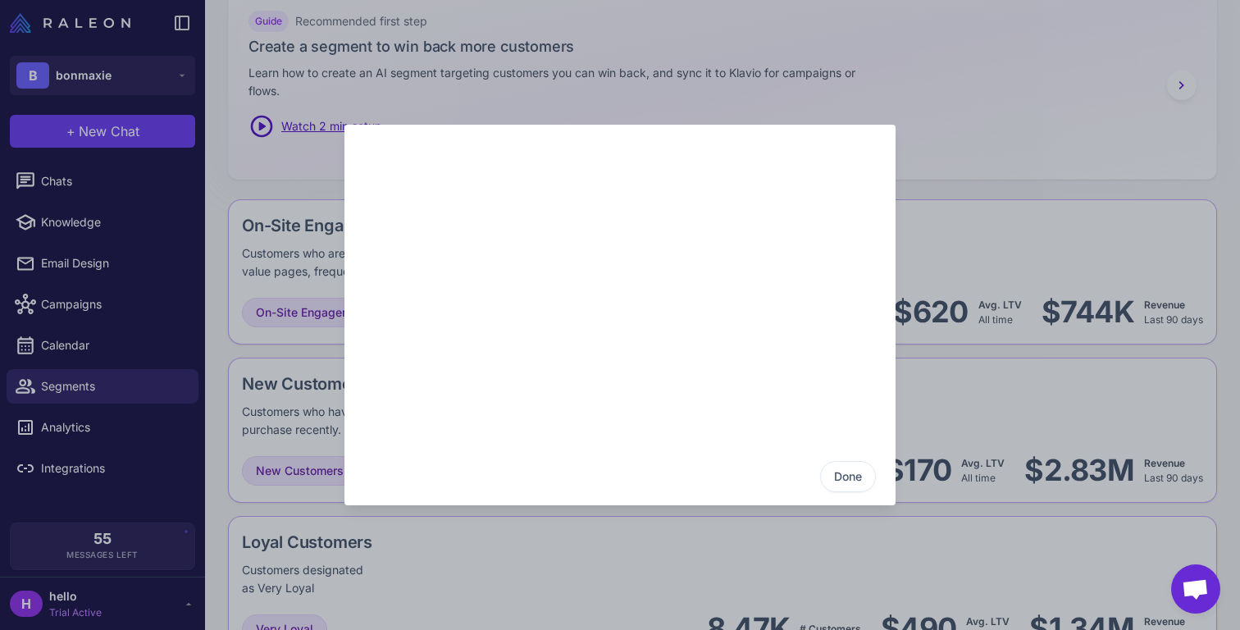
click at [980, 323] on div "Done" at bounding box center [620, 315] width 1240 height 604
